Goal: Transaction & Acquisition: Purchase product/service

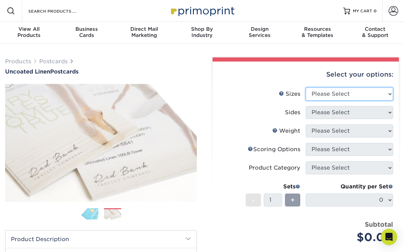
click at [319, 91] on select "Please Select 1.5" x 7" 2" x 6" 2" x 8" 2.12" x 5.5" 2.75" x 4.25" 2.75" x 8.5"…" at bounding box center [349, 93] width 87 height 13
select select "3.50x5.00"
click at [306, 87] on select "Please Select 1.5" x 7" 2" x 6" 2" x 8" 2.12" x 5.5" 2.75" x 4.25" 2.75" x 8.5"…" at bounding box center [349, 93] width 87 height 13
click at [321, 90] on select "Please Select 1.5" x 7" 2" x 6" 2" x 8" 2.12" x 5.5" 2.75" x 4.25" 2.75" x 8.5"…" at bounding box center [349, 93] width 87 height 13
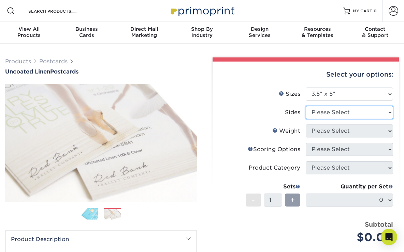
click at [308, 113] on select "Please Select Print Both Sides Print Front Only" at bounding box center [349, 112] width 87 height 13
select select "13abbda7-1d64-4f25-8bb2-c179b224825d"
click at [306, 106] on select "Please Select Print Both Sides Print Front Only" at bounding box center [349, 112] width 87 height 13
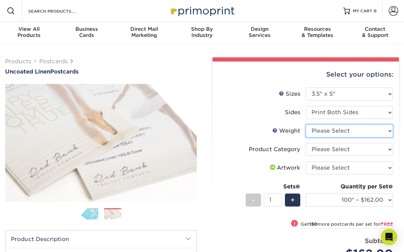
click at [318, 129] on select "Please Select 100LB" at bounding box center [349, 130] width 87 height 13
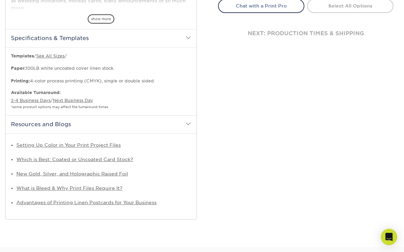
scroll to position [298, 0]
click at [50, 56] on link "See All Sizes" at bounding box center [50, 56] width 28 height 5
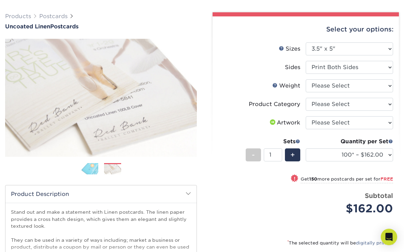
scroll to position [0, 0]
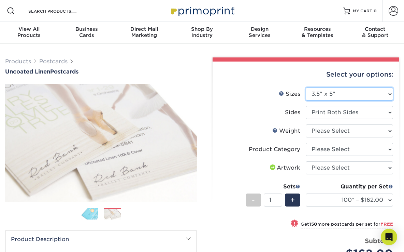
click at [333, 88] on select "Please Select 1.5" x 7" 2" x 6" 2" x 8" 2.12" x 5.5" 2.75" x 4.25" 2.75" x 8.5"…" at bounding box center [349, 93] width 87 height 13
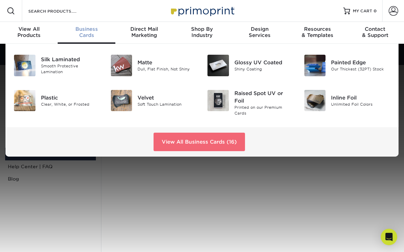
click at [177, 143] on link "View All Business Cards (16)" at bounding box center [200, 141] width 92 height 18
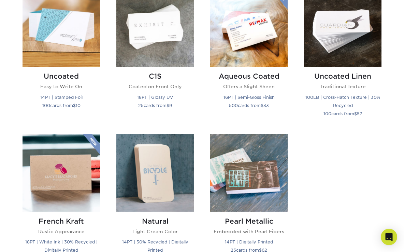
scroll to position [628, 0]
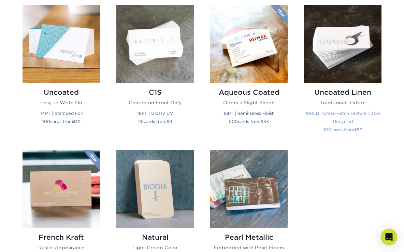
click at [357, 55] on img at bounding box center [343, 44] width 78 height 78
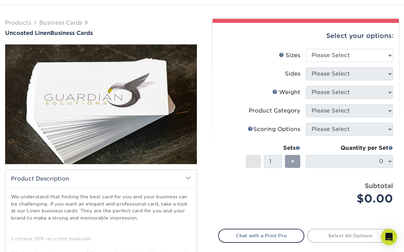
scroll to position [38, 0]
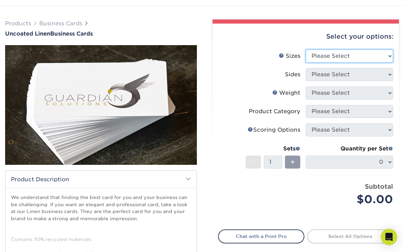
click at [341, 56] on select "Please Select 2" x 3.5" - Standard 2" x 7" - Foldover Card 2.125" x 3.375" - Eu…" at bounding box center [349, 56] width 87 height 13
click at [306, 50] on select "Please Select 2" x 3.5" - Standard 2" x 7" - Foldover Card 2.125" x 3.375" - Eu…" at bounding box center [349, 56] width 87 height 13
click at [323, 56] on select "Please Select 2" x 3.5" - Standard 2" x 7" - Foldover Card 2.125" x 3.375" - Eu…" at bounding box center [349, 56] width 87 height 13
click at [306, 50] on select "Please Select 2" x 3.5" - Standard 2" x 7" - Foldover Card 2.125" x 3.375" - Eu…" at bounding box center [349, 56] width 87 height 13
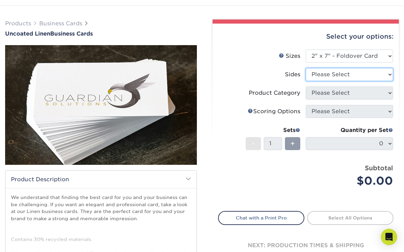
click at [327, 74] on select "Please Select Print Both Sides Print Front Only" at bounding box center [349, 74] width 87 height 13
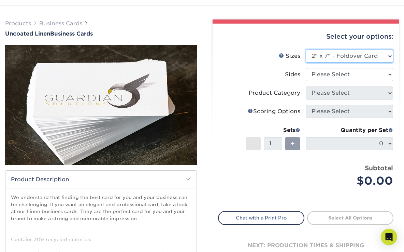
click at [329, 58] on select "Please Select 2" x 3.5" - Standard 2" x 7" - Foldover Card 2.125" x 3.375" - Eu…" at bounding box center [349, 56] width 87 height 13
select select "2.00x3.50"
click at [306, 50] on select "Please Select 2" x 3.5" - Standard 2" x 7" - Foldover Card 2.125" x 3.375" - Eu…" at bounding box center [349, 56] width 87 height 13
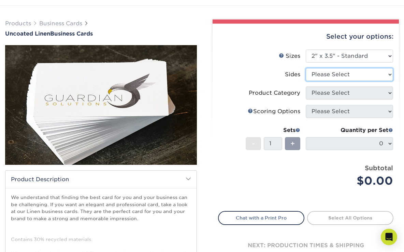
click at [329, 74] on select "Please Select Print Both Sides Print Front Only" at bounding box center [349, 74] width 87 height 13
select select "32d3c223-f82c-492b-b915-ba065a00862f"
click at [306, 68] on select "Please Select Print Both Sides Print Front Only" at bounding box center [349, 74] width 87 height 13
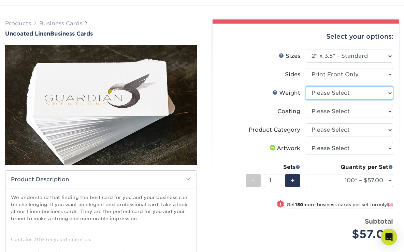
click at [317, 91] on select "Please Select 100LB" at bounding box center [349, 92] width 87 height 13
select select "100LB"
click at [306, 86] on select "Please Select 100LB" at bounding box center [349, 92] width 87 height 13
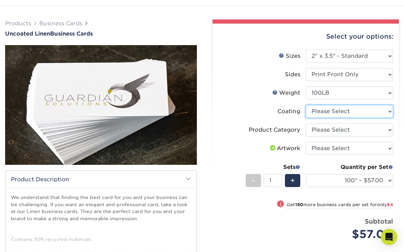
click at [317, 113] on select at bounding box center [349, 111] width 87 height 13
select select "3e7618de-abca-4bda-9f97-8b9129e913d8"
click at [306, 105] on select at bounding box center [349, 111] width 87 height 13
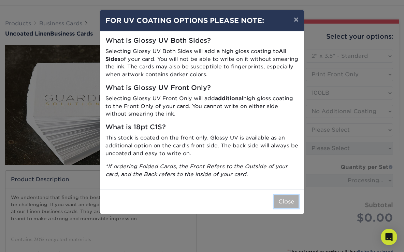
click at [286, 203] on button "Close" at bounding box center [286, 201] width 25 height 13
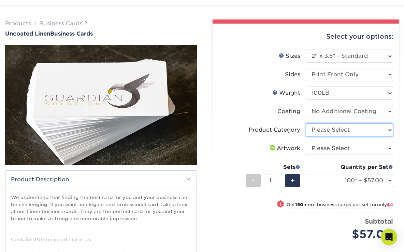
click at [323, 129] on select "Please Select Business Cards" at bounding box center [349, 129] width 87 height 13
select select "3b5148f1-0588-4f88-a218-97bcfdce65c1"
click at [306, 123] on select "Please Select Business Cards" at bounding box center [349, 129] width 87 height 13
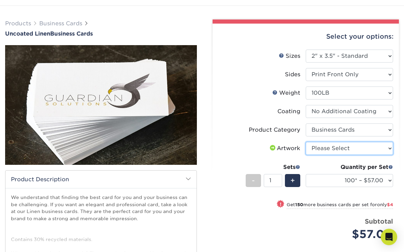
click at [324, 153] on select "Please Select I will upload files I need a design - $100" at bounding box center [349, 148] width 87 height 13
select select "upload"
click at [306, 142] on select "Please Select I will upload files I need a design - $100" at bounding box center [349, 148] width 87 height 13
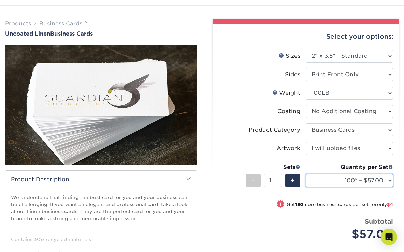
click at [322, 179] on select "100* – $57.00 250* – $61.00 500* – $69.00 1000 – $72.00 2500 – $114.00 5000 – $…" at bounding box center [349, 180] width 87 height 13
click at [306, 174] on select "100* – $57.00 250* – $61.00 500* – $69.00 1000 – $72.00 2500 – $114.00 5000 – $…" at bounding box center [349, 180] width 87 height 13
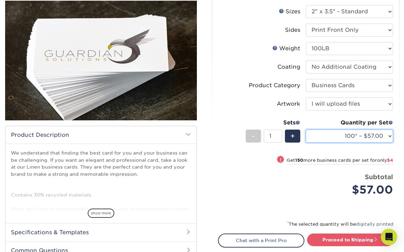
scroll to position [85, 0]
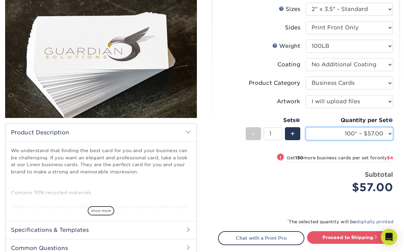
click at [324, 130] on select "100* – $57.00 250* – $61.00 500* – $69.00 1000 – $72.00 2500 – $114.00 5000 – $…" at bounding box center [349, 133] width 87 height 13
click at [306, 127] on select "100* – $57.00 250* – $61.00 500* – $69.00 1000 – $72.00 2500 – $114.00 5000 – $…" at bounding box center [349, 133] width 87 height 13
click at [331, 134] on select "100* – $57.00 250* – $61.00 500* – $69.00 1000 – $72.00 2500 – $114.00 5000 – $…" at bounding box center [349, 133] width 87 height 13
select select "100* – $57.00"
click at [306, 127] on select "100* – $57.00 250* – $61.00 500* – $69.00 1000 – $72.00 2500 – $114.00 5000 – $…" at bounding box center [349, 133] width 87 height 13
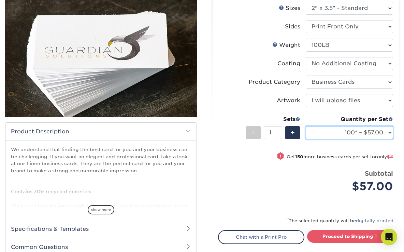
scroll to position [86, 0]
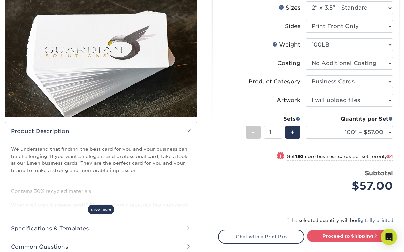
click at [102, 211] on span "show more" at bounding box center [101, 209] width 27 height 9
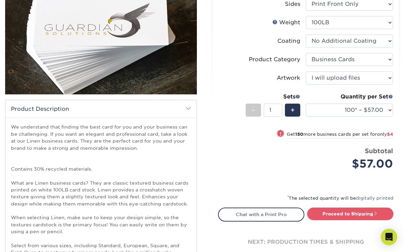
scroll to position [107, 0]
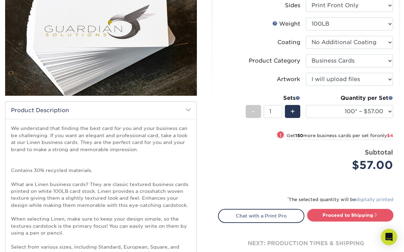
click at [371, 199] on link "digitally printed" at bounding box center [375, 199] width 38 height 5
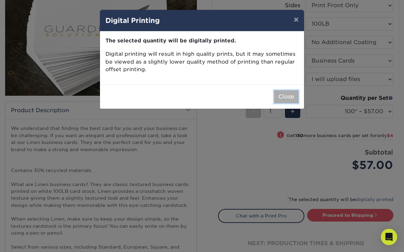
click at [284, 95] on button "Close" at bounding box center [286, 96] width 25 height 13
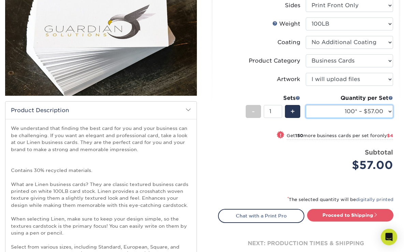
click at [344, 111] on select "100* – $57.00 250* – $61.00 500* – $69.00 1000 – $72.00 2500 – $114.00 5000 – $…" at bounding box center [349, 111] width 87 height 13
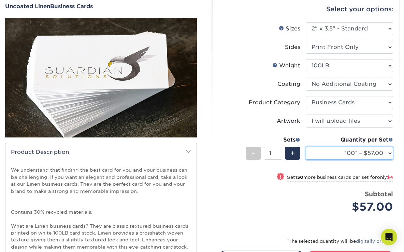
scroll to position [0, 0]
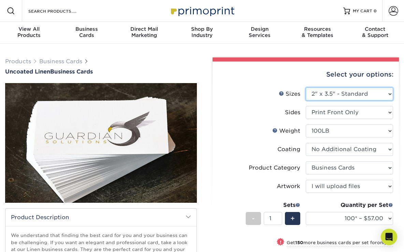
click at [323, 93] on select "Please Select 2" x 3.5" - Standard 2" x 7" - Foldover Card 2.125" x 3.375" - Eu…" at bounding box center [349, 93] width 87 height 13
select select "2.12x3.38"
click at [306, 87] on select "Please Select 2" x 3.5" - Standard 2" x 7" - Foldover Card 2.125" x 3.375" - Eu…" at bounding box center [349, 93] width 87 height 13
select select "-1"
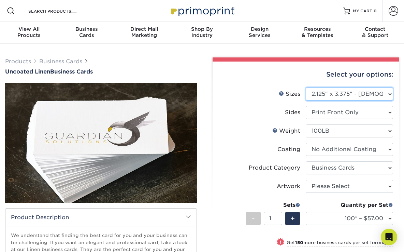
select select "-1"
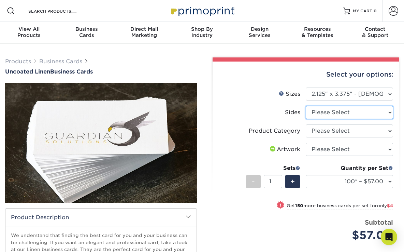
click at [328, 112] on select "Please Select Print Both Sides Print Front Only" at bounding box center [349, 112] width 87 height 13
select select "32d3c223-f82c-492b-b915-ba065a00862f"
click at [306, 106] on select "Please Select Print Both Sides Print Front Only" at bounding box center [349, 112] width 87 height 13
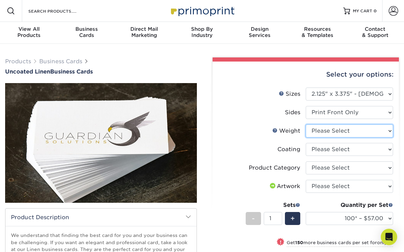
click at [318, 131] on select "Please Select 100LB" at bounding box center [349, 130] width 87 height 13
select select "100LB"
click at [306, 124] on select "Please Select 100LB" at bounding box center [349, 130] width 87 height 13
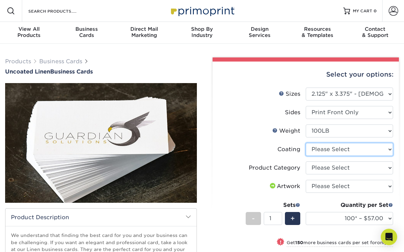
click at [318, 149] on select at bounding box center [349, 149] width 87 height 13
select select "3e7618de-abca-4bda-9f97-8b9129e913d8"
click at [306, 143] on select at bounding box center [349, 149] width 87 height 13
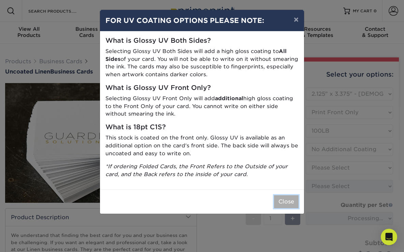
click at [284, 201] on button "Close" at bounding box center [286, 201] width 25 height 13
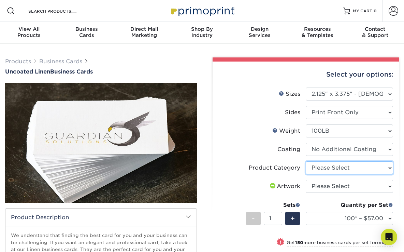
click at [323, 169] on select "Please Select Business Cards" at bounding box center [349, 167] width 87 height 13
select select "3b5148f1-0588-4f88-a218-97bcfdce65c1"
click at [306, 161] on select "Please Select Business Cards" at bounding box center [349, 167] width 87 height 13
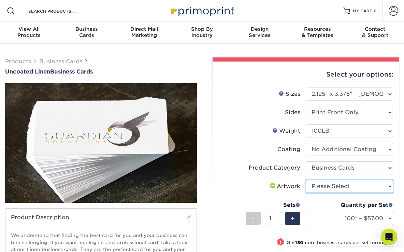
click at [322, 184] on select "Please Select I will upload files I need a design - $100" at bounding box center [349, 186] width 87 height 13
select select "upload"
click at [306, 180] on select "Please Select I will upload files I need a design - $100" at bounding box center [349, 186] width 87 height 13
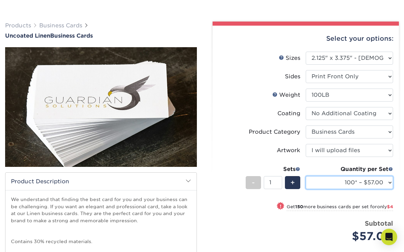
click at [321, 180] on select "100* – $57.00 250* – $61.00 500* – $69.00 1000 – $72.00 2500 – $114.00 5000 – $…" at bounding box center [349, 182] width 87 height 13
click at [306, 176] on select "100* – $57.00 250* – $61.00 500* – $69.00 1000 – $72.00 2500 – $114.00 5000 – $…" at bounding box center [349, 182] width 87 height 13
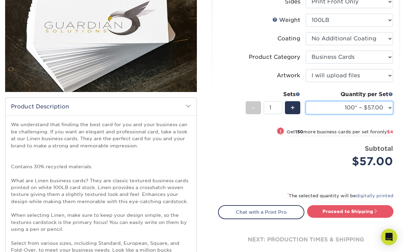
scroll to position [121, 0]
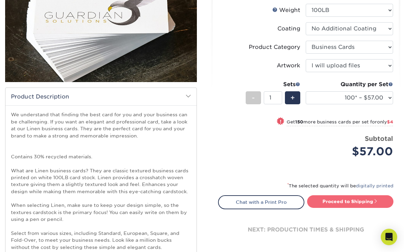
click at [334, 203] on link "Proceed to Shipping" at bounding box center [350, 201] width 86 height 12
type input "Set 1"
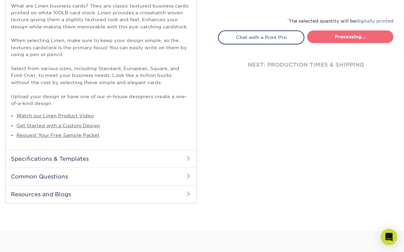
select select "64cd00fa-7224-4073-b44f-2391f99bc2ad"
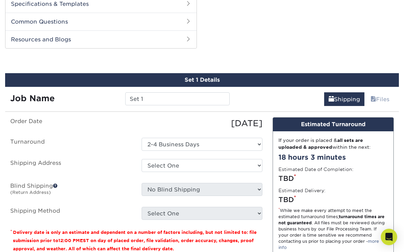
scroll to position [455, 0]
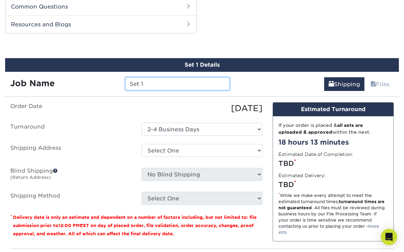
drag, startPoint x: 148, startPoint y: 84, endPoint x: 125, endPoint y: 81, distance: 23.7
click at [125, 81] on div "Set 1" at bounding box center [177, 83] width 115 height 13
type input "Mini CA card"
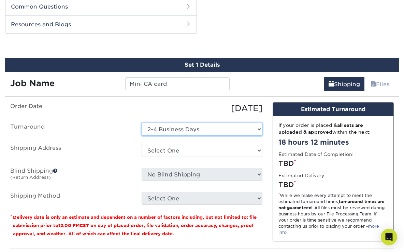
click at [194, 128] on select "Select One 2-4 Business Days" at bounding box center [202, 129] width 121 height 13
click at [142, 123] on select "Select One 2-4 Business Days" at bounding box center [202, 129] width 121 height 13
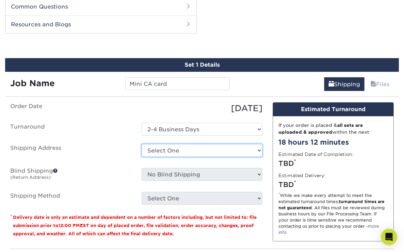
click at [168, 148] on select "Select One + Add New Address - Login" at bounding box center [202, 150] width 121 height 13
select select "newaddress"
click at [142, 144] on select "Select One + Add New Address - Login" at bounding box center [202, 150] width 121 height 13
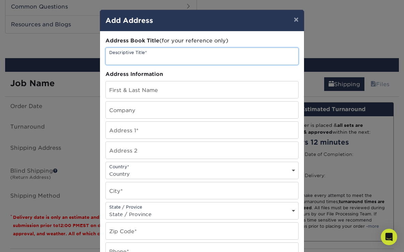
click at [140, 59] on input "text" at bounding box center [202, 56] width 193 height 17
type input "Main address"
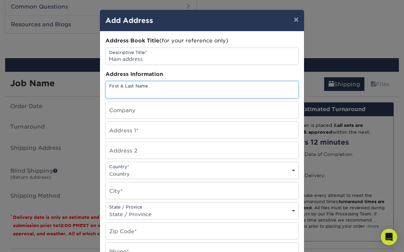
click at [135, 88] on input "text" at bounding box center [202, 89] width 193 height 17
type input "Jackie Wright"
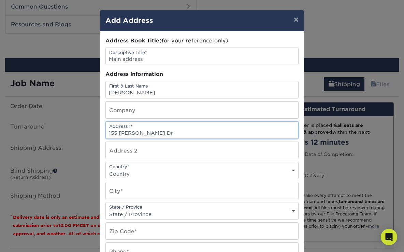
type input "155 Keller Dr"
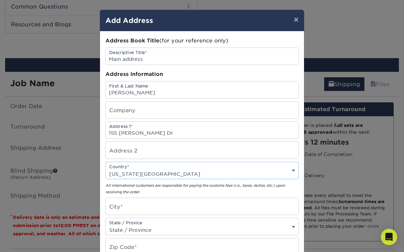
click at [133, 170] on select "Country United States Canada ----------------------------- Afghanistan Albania …" at bounding box center [202, 174] width 193 height 10
select select "US"
click at [106, 169] on select "Country United States Canada ----------------------------- Afghanistan Albania …" at bounding box center [202, 174] width 193 height 10
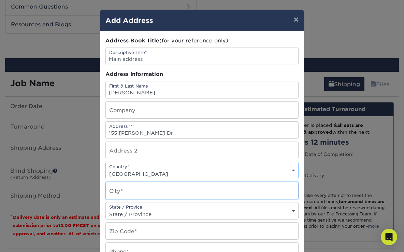
click at [134, 185] on input "text" at bounding box center [202, 190] width 193 height 17
type input "Boulder Creek"
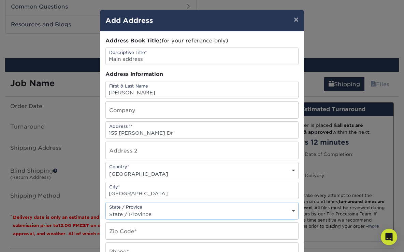
select select "CA"
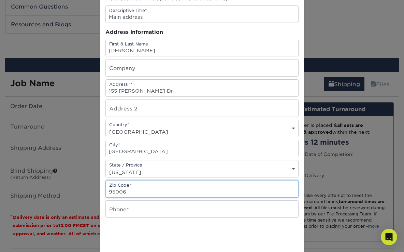
scroll to position [72, 0]
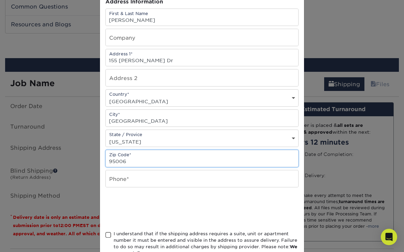
type input "95006"
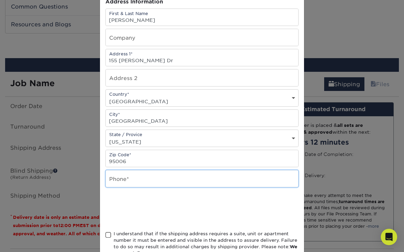
click at [122, 175] on input "text" at bounding box center [202, 178] width 193 height 17
type input "[PHONE_NUMBER]"
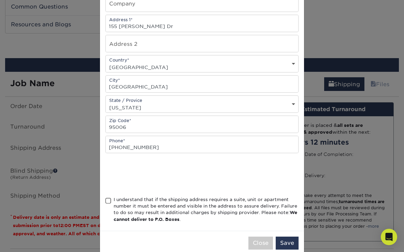
scroll to position [120, 0]
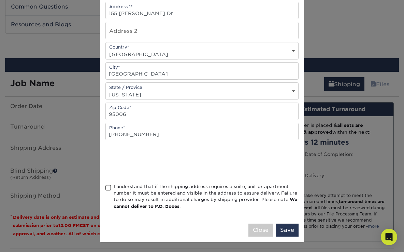
click at [109, 186] on span at bounding box center [109, 187] width 6 height 6
click at [0, 0] on input "I understand that if the shipping address requires a suite, unit or apartment n…" at bounding box center [0, 0] width 0 height 0
click at [291, 231] on button "Save" at bounding box center [287, 229] width 23 height 13
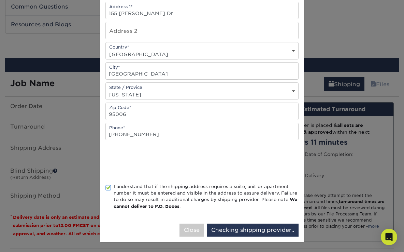
scroll to position [0, 0]
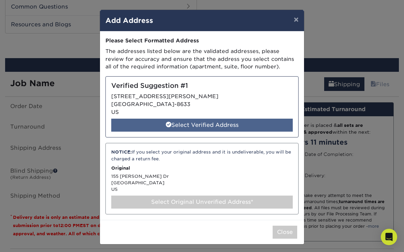
click at [196, 123] on div "Select Verified Address" at bounding box center [202, 124] width 182 height 13
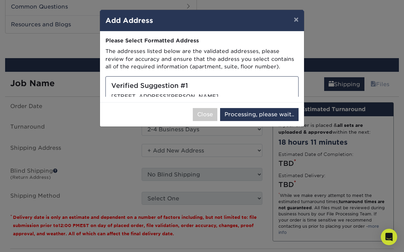
select select "285798"
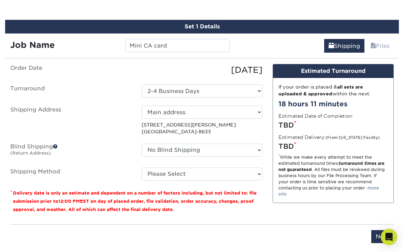
scroll to position [504, 0]
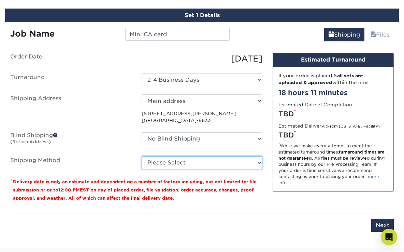
click at [164, 161] on select "Please Select Ground Shipping (+$7.84) 3 Day Shipping Service (+$26.64) 2 Day A…" at bounding box center [202, 162] width 121 height 13
select select "03"
click at [142, 156] on select "Please Select Ground Shipping (+$7.84) 3 Day Shipping Service (+$26.64) 2 Day A…" at bounding box center [202, 162] width 121 height 13
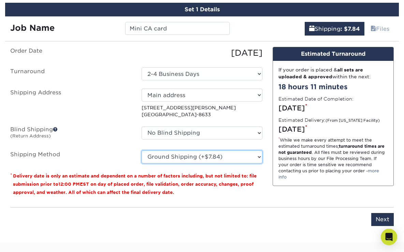
scroll to position [511, 0]
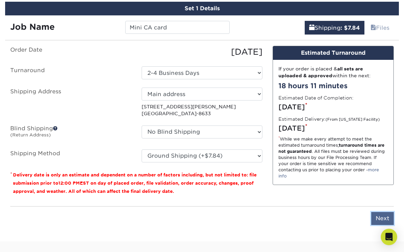
click at [379, 216] on input "Next" at bounding box center [382, 218] width 23 height 13
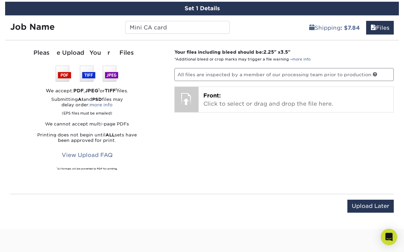
scroll to position [504, 0]
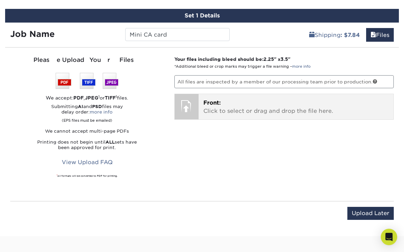
click at [225, 108] on p "Front: Click to select or drag and drop the file here." at bounding box center [295, 107] width 185 height 16
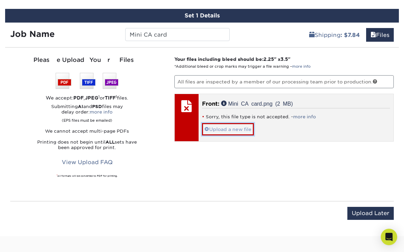
click at [240, 129] on link "Upload a new file" at bounding box center [228, 129] width 52 height 12
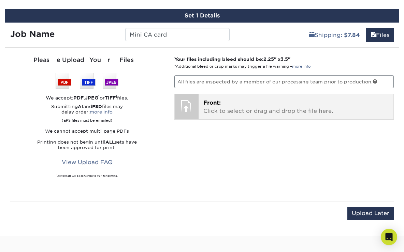
click at [218, 108] on p "Front: Click to select or drag and drop the file here." at bounding box center [295, 107] width 185 height 16
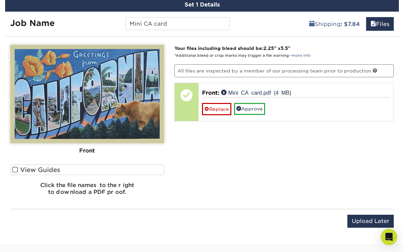
scroll to position [515, 0]
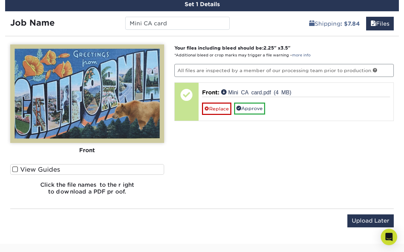
click at [15, 168] on span at bounding box center [15, 169] width 6 height 6
click at [0, 0] on input "View Guides" at bounding box center [0, 0] width 0 height 0
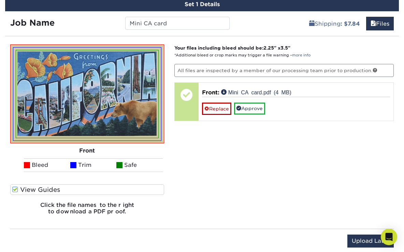
click at [16, 188] on span at bounding box center [15, 189] width 6 height 6
click at [0, 0] on input "View Guides" at bounding box center [0, 0] width 0 height 0
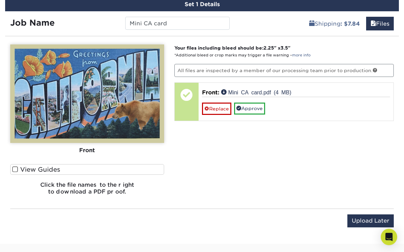
click at [15, 167] on span at bounding box center [15, 169] width 6 height 6
click at [0, 0] on input "View Guides" at bounding box center [0, 0] width 0 height 0
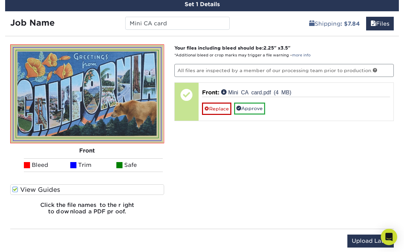
click at [15, 167] on ul "Bleed Trim Safe" at bounding box center [87, 165] width 154 height 14
click at [16, 190] on span at bounding box center [15, 189] width 6 height 6
click at [0, 0] on input "View Guides" at bounding box center [0, 0] width 0 height 0
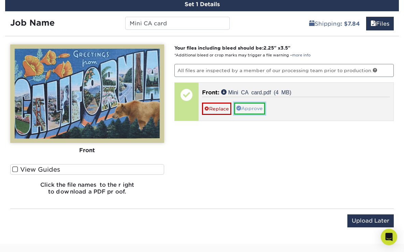
click at [254, 108] on link "Approve" at bounding box center [249, 108] width 31 height 12
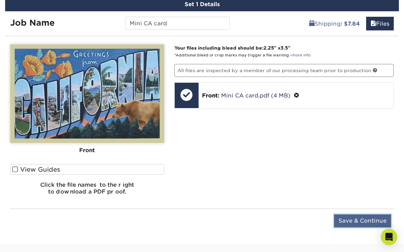
click at [349, 220] on input "Save & Continue" at bounding box center [362, 220] width 57 height 13
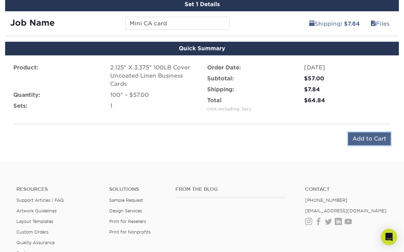
click at [367, 138] on input "Add to Cart" at bounding box center [369, 138] width 43 height 13
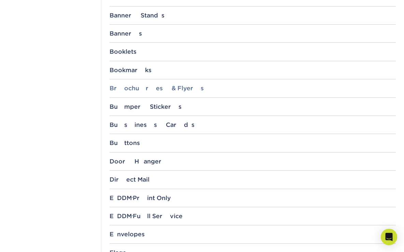
scroll to position [317, 0]
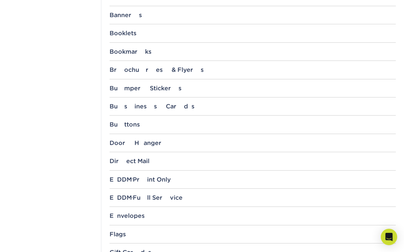
click at [141, 112] on div "Business Cards 1.5" x 3.5" 1.5" x 3.5" with 1/4" Rounded Corners 1.5" x 3.5" wi…" at bounding box center [253, 109] width 286 height 13
click at [137, 104] on div "Business Cards" at bounding box center [253, 106] width 286 height 7
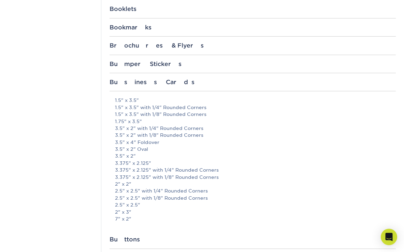
scroll to position [341, 0]
click at [124, 156] on link "3.5" x 2"" at bounding box center [125, 155] width 21 height 5
click at [142, 161] on link "3.375" x 2.125"" at bounding box center [133, 162] width 36 height 5
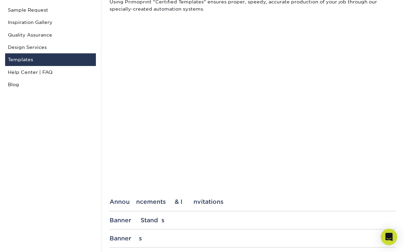
scroll to position [0, 0]
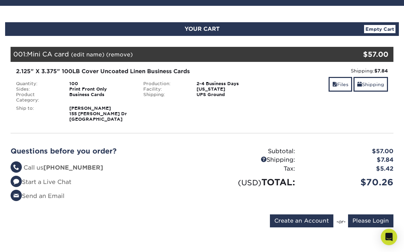
scroll to position [60, 0]
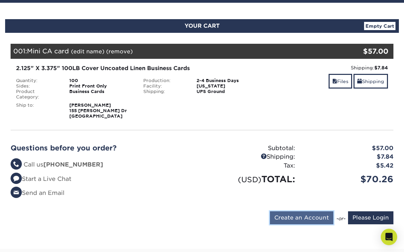
click at [296, 214] on input "Create an Account" at bounding box center [302, 217] width 64 height 13
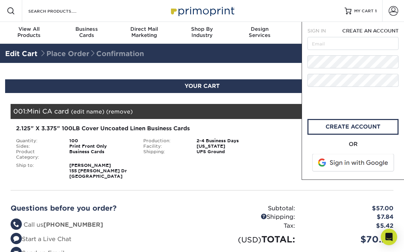
scroll to position [0, 0]
click at [331, 163] on span at bounding box center [353, 163] width 87 height 18
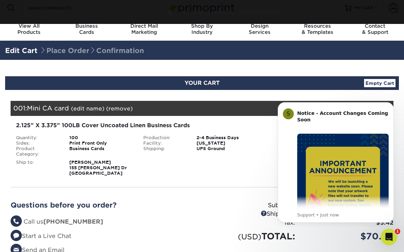
scroll to position [5, 0]
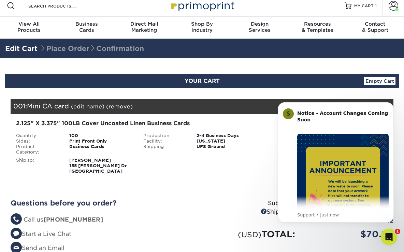
click at [262, 159] on div "Blind Ship:" at bounding box center [201, 164] width 127 height 19
click at [391, 102] on button "Dismiss notification" at bounding box center [392, 104] width 9 height 9
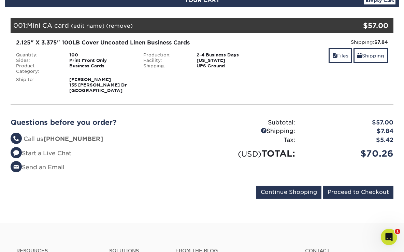
scroll to position [105, 0]
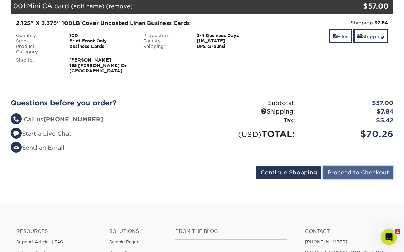
click at [340, 167] on input "Proceed to Checkout" at bounding box center [358, 172] width 70 height 13
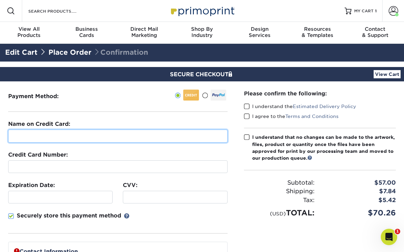
click at [49, 140] on input "text" at bounding box center [118, 135] width 220 height 13
type input "[PERSON_NAME]"
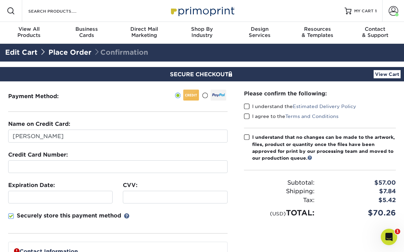
click at [72, 171] on div at bounding box center [118, 166] width 220 height 13
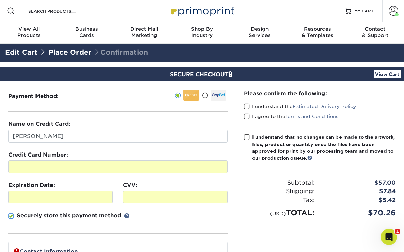
click at [247, 107] on span at bounding box center [247, 106] width 6 height 6
click at [0, 0] on input "I understand the Estimated Delivery Policy" at bounding box center [0, 0] width 0 height 0
click at [246, 115] on span at bounding box center [247, 116] width 6 height 6
click at [0, 0] on input "I agree to the Terms and Conditions" at bounding box center [0, 0] width 0 height 0
click at [249, 136] on span at bounding box center [247, 137] width 6 height 6
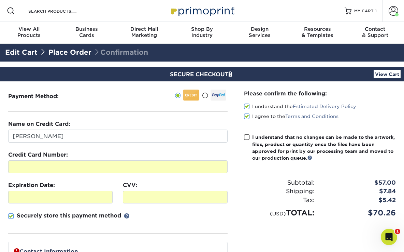
click at [0, 0] on input "I understand that no changes can be made to the artwork, files, product or quan…" at bounding box center [0, 0] width 0 height 0
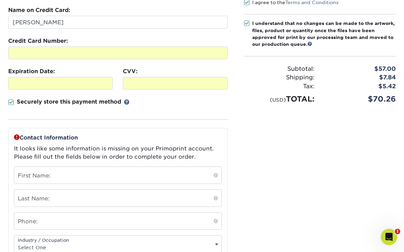
scroll to position [115, 0]
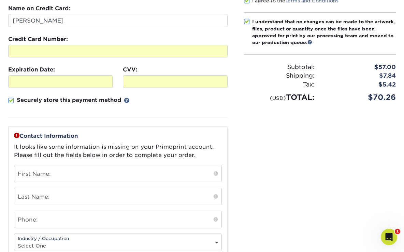
click at [13, 99] on span at bounding box center [11, 100] width 6 height 6
click at [0, 0] on input "Securely store this payment method" at bounding box center [0, 0] width 0 height 0
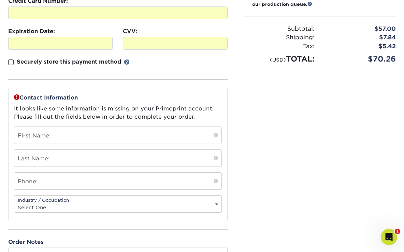
scroll to position [172, 0]
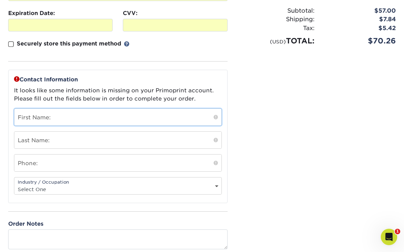
click at [107, 118] on input "text" at bounding box center [117, 117] width 207 height 17
type input "[PERSON_NAME]"
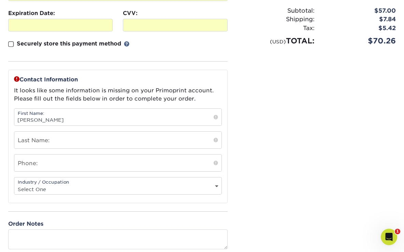
type input "[PERSON_NAME]"
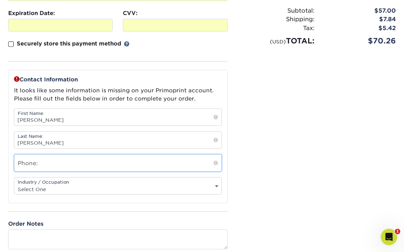
click at [75, 165] on input "text" at bounding box center [117, 162] width 207 height 17
type input "[PHONE_NUMBER]"
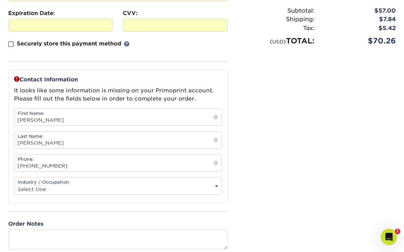
click at [89, 184] on select "Select One Administrative Executive Human Resources Construction Education Ente…" at bounding box center [117, 189] width 207 height 10
select select "25"
click at [14, 184] on select "Select One Administrative Executive Human Resources Construction Education Ente…" at bounding box center [117, 189] width 207 height 10
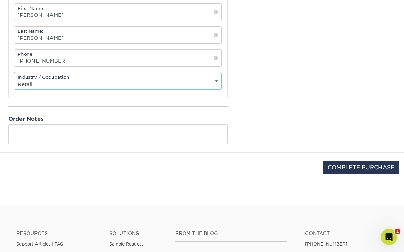
scroll to position [280, 0]
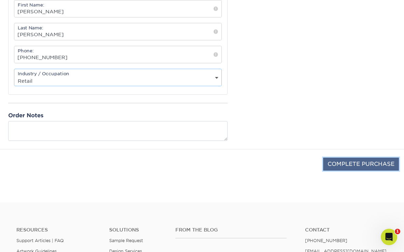
click at [329, 165] on input "COMPLETE PURCHASE" at bounding box center [361, 163] width 76 height 13
type input "PROCESSING, PLEASE WAIT..."
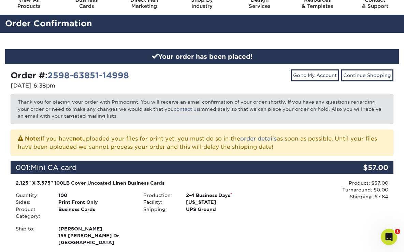
scroll to position [30, 0]
